Goal: Information Seeking & Learning: Learn about a topic

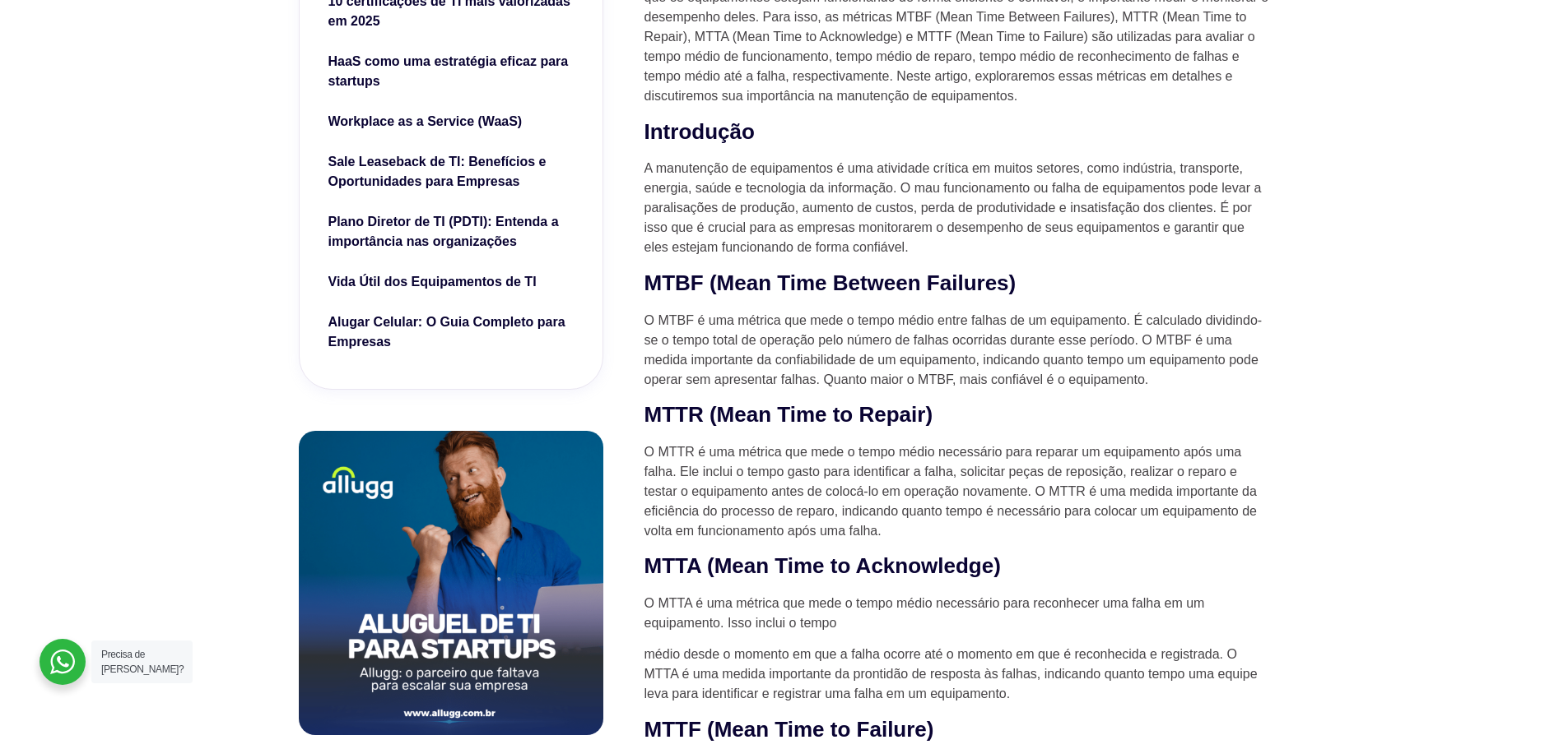
scroll to position [658, 0]
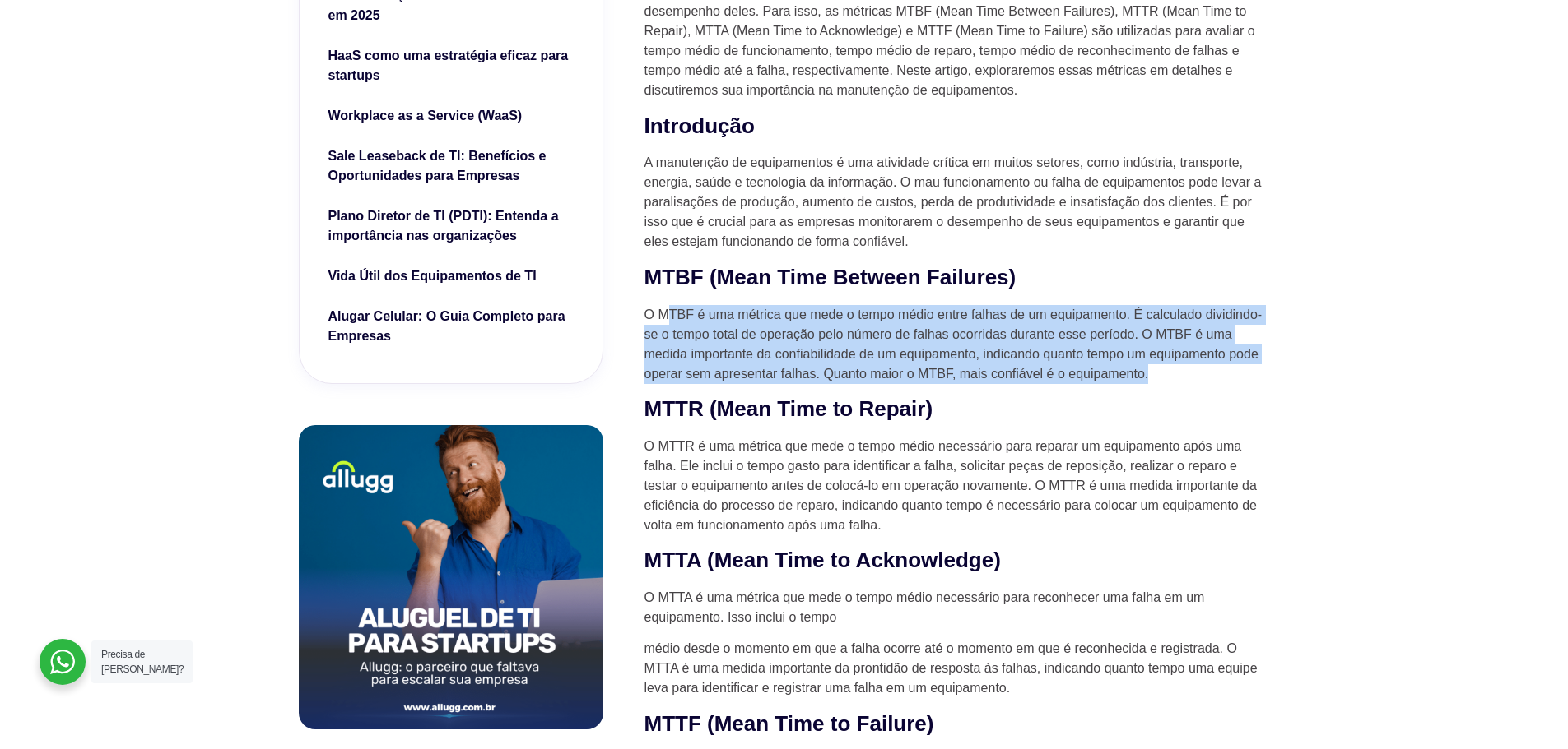
drag, startPoint x: 670, startPoint y: 316, endPoint x: 1338, endPoint y: 368, distance: 670.0
drag, startPoint x: 1271, startPoint y: 354, endPoint x: 927, endPoint y: 294, distance: 349.2
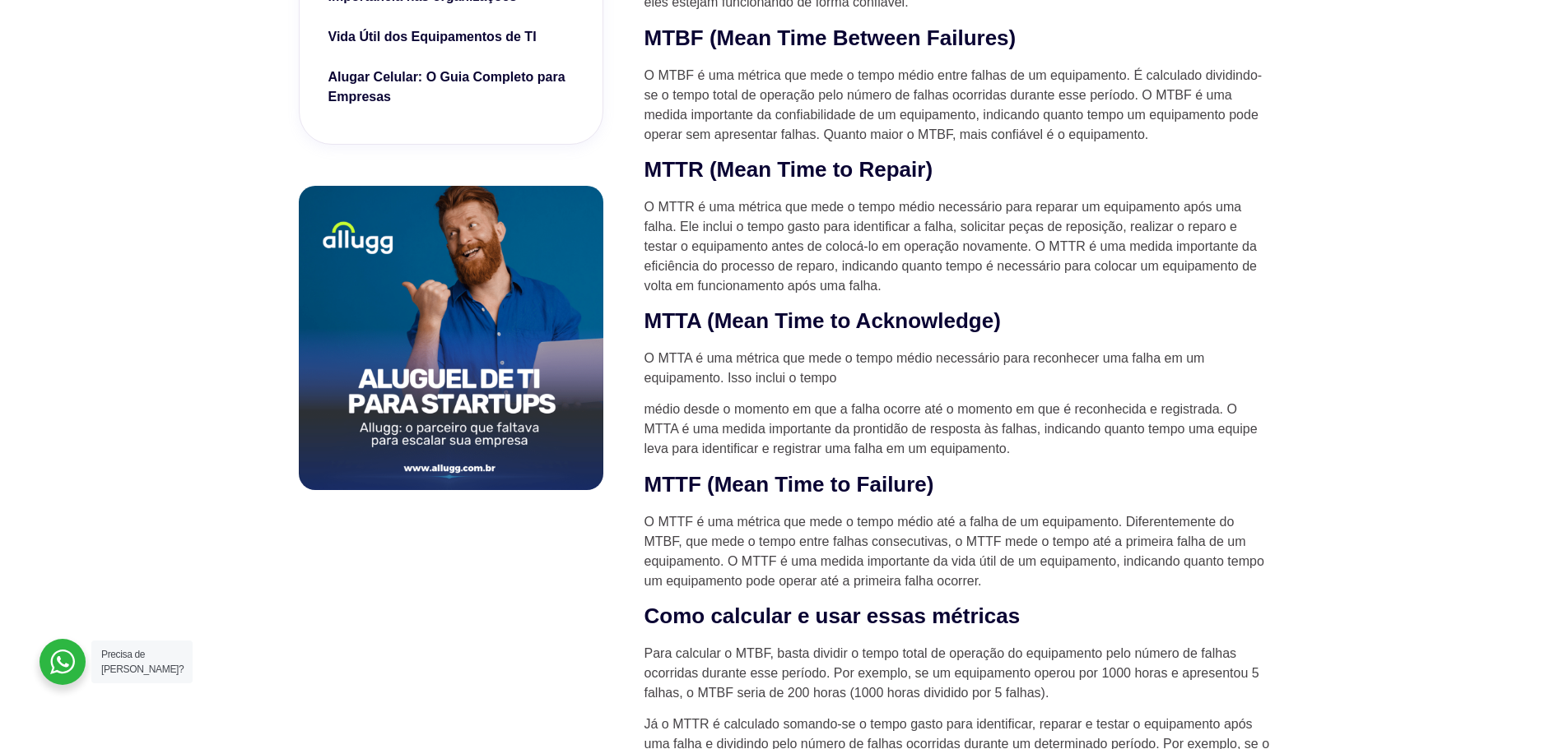
scroll to position [905, 0]
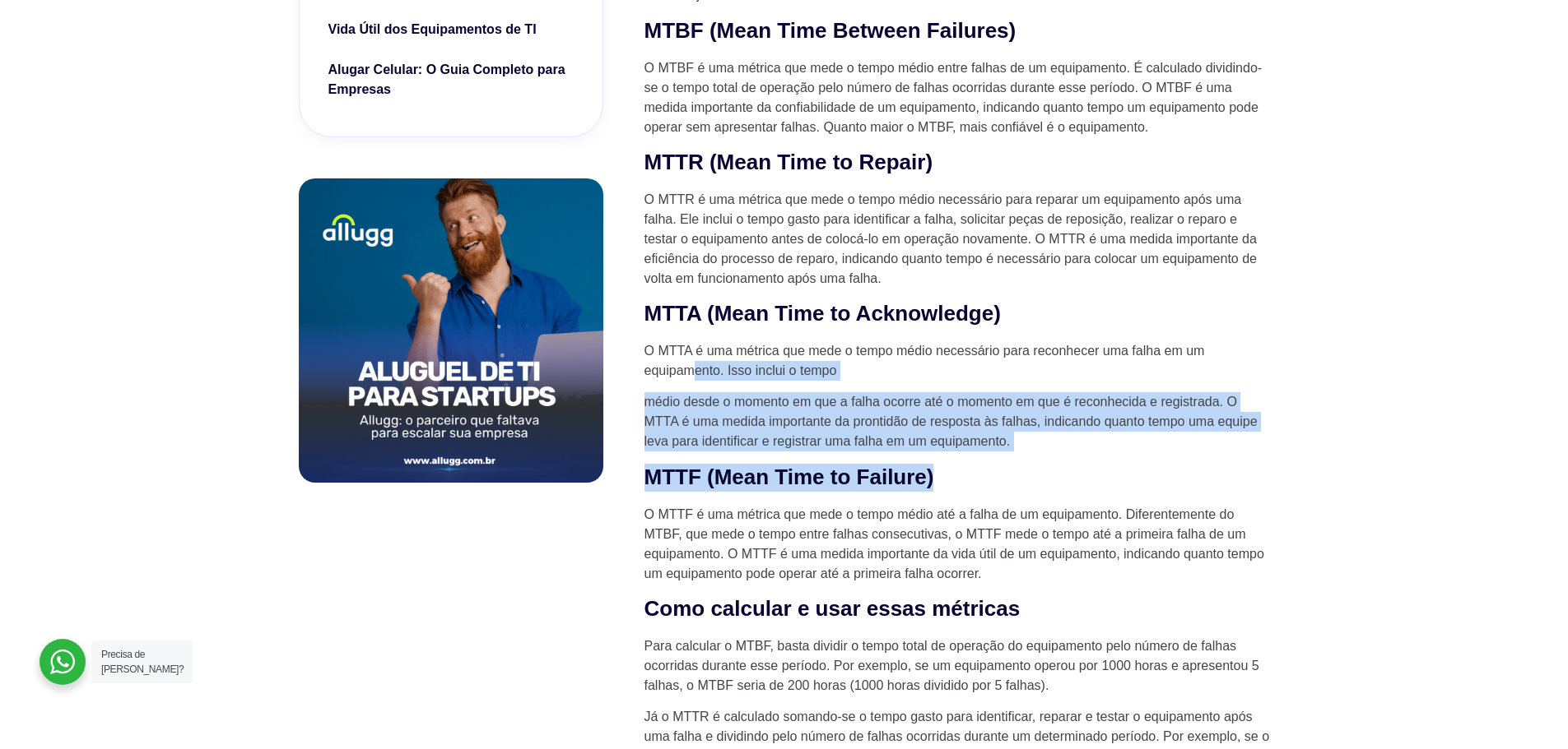
drag, startPoint x: 703, startPoint y: 367, endPoint x: 1200, endPoint y: 462, distance: 506.0
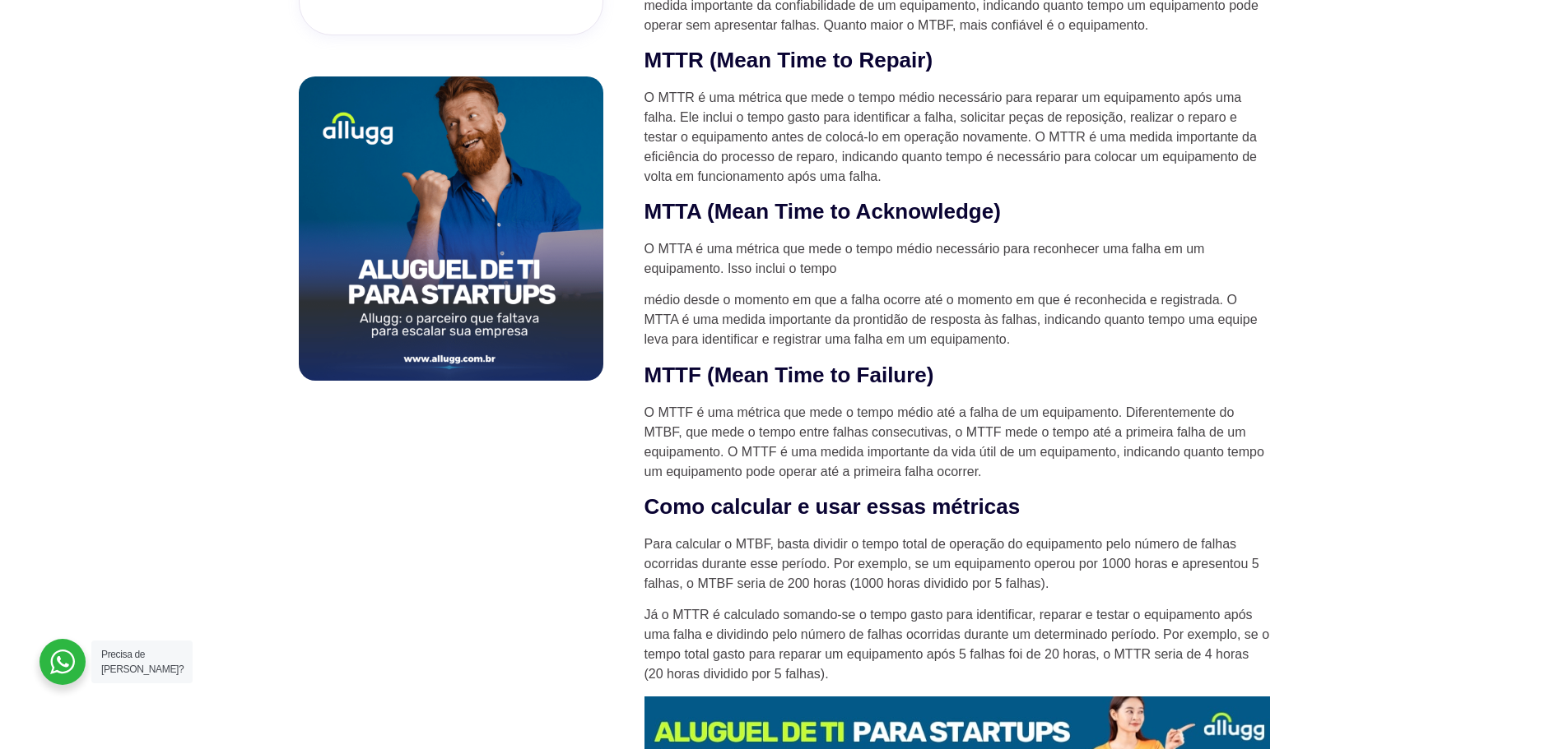
scroll to position [1152, 0]
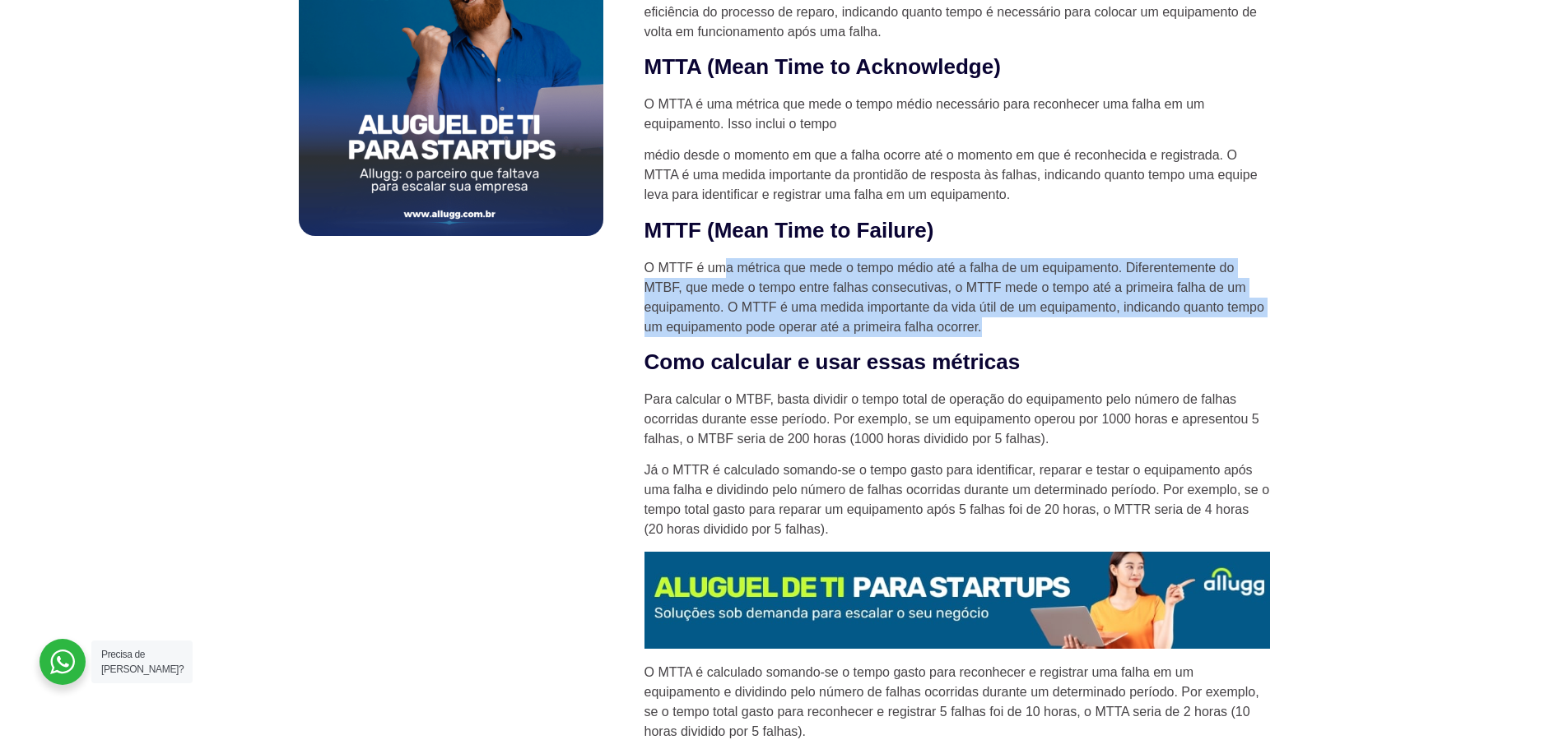
drag, startPoint x: 781, startPoint y: 274, endPoint x: 1157, endPoint y: 319, distance: 378.7
click at [1157, 319] on p "O MTTF é uma métrica que mede o tempo médio até a falha de um equipamento. Dife…" at bounding box center [958, 298] width 626 height 79
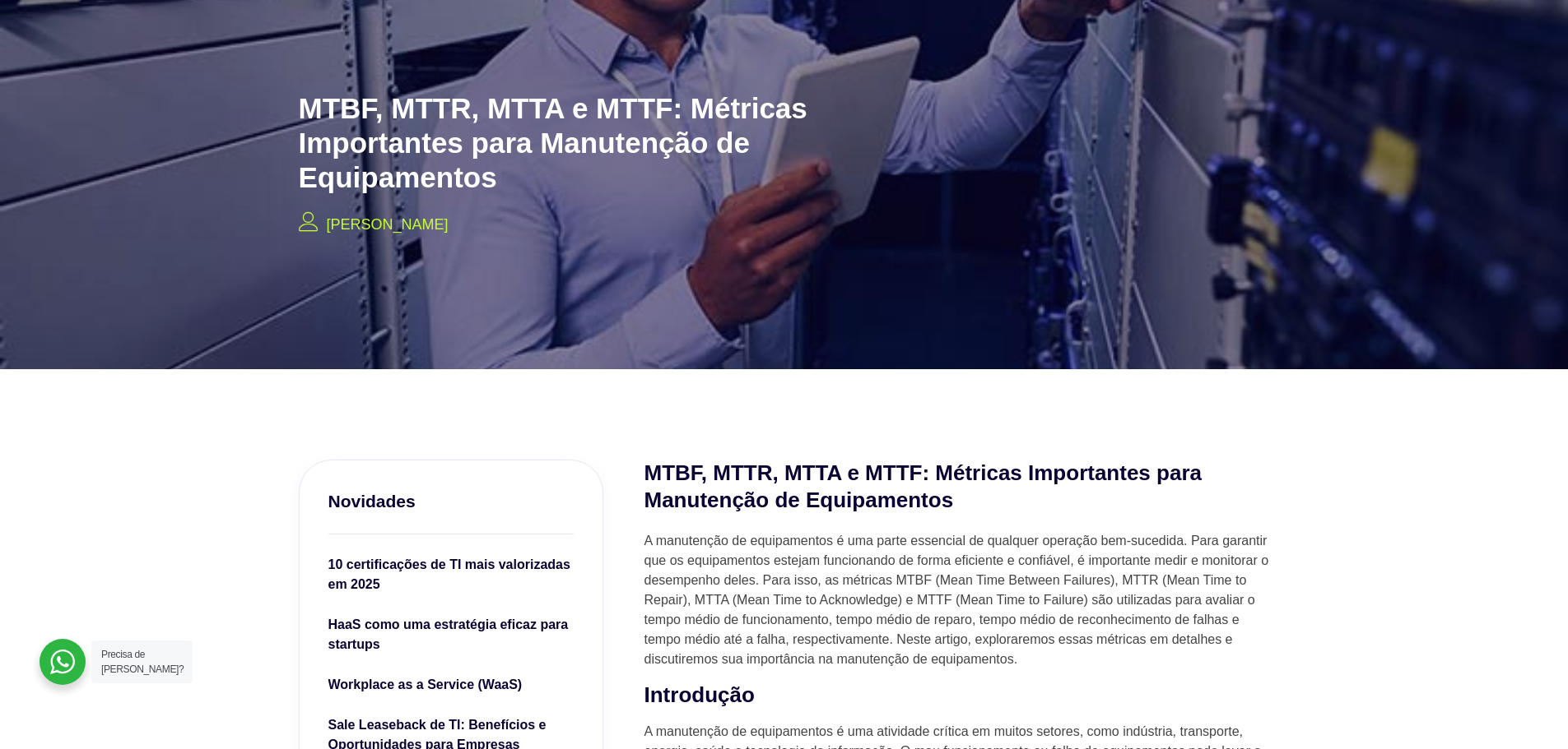
scroll to position [0, 0]
